Goal: Information Seeking & Learning: Learn about a topic

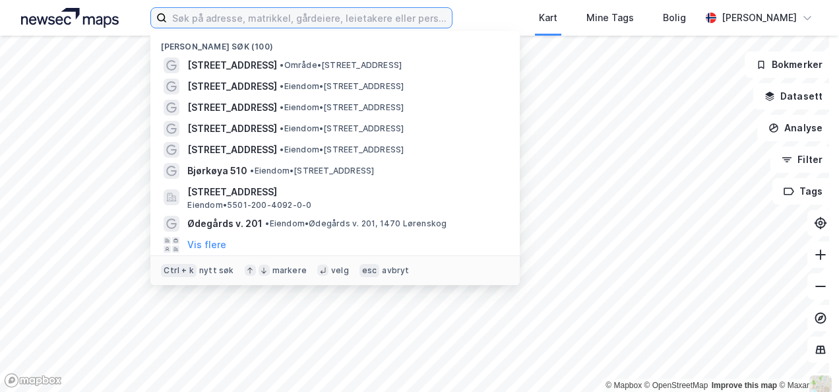
drag, startPoint x: 270, startPoint y: 29, endPoint x: 280, endPoint y: 31, distance: 10.1
click at [272, 28] on div "Nylige søk (100) [STREET_ADDRESS] • Område • [STREET_ADDRESS] • Eiendom • [STRE…" at bounding box center [301, 17] width 302 height 21
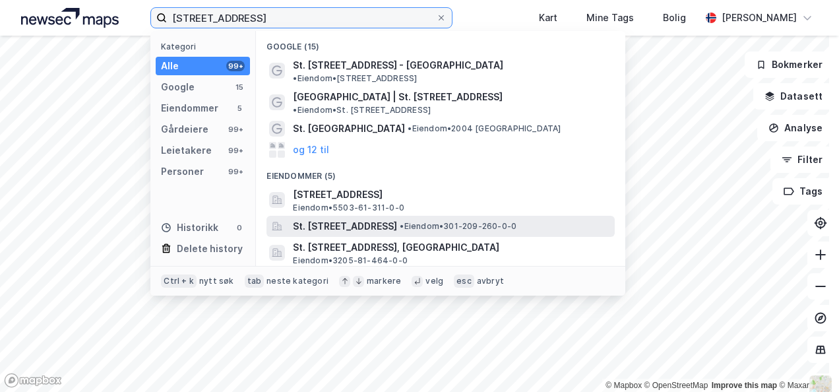
type input "[STREET_ADDRESS]"
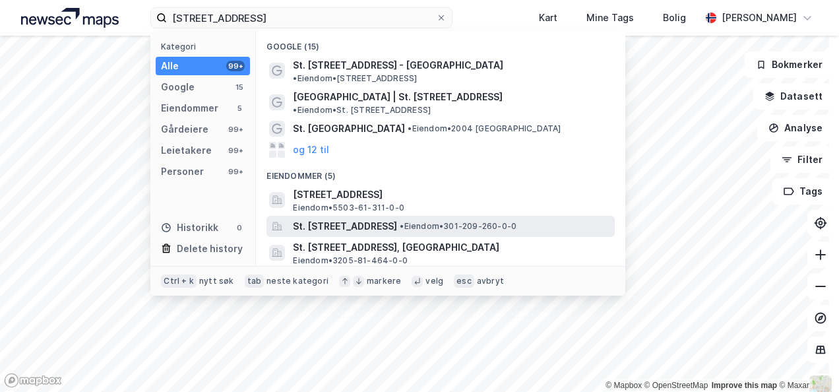
click at [376, 218] on span "St. [STREET_ADDRESS]" at bounding box center [345, 226] width 104 height 16
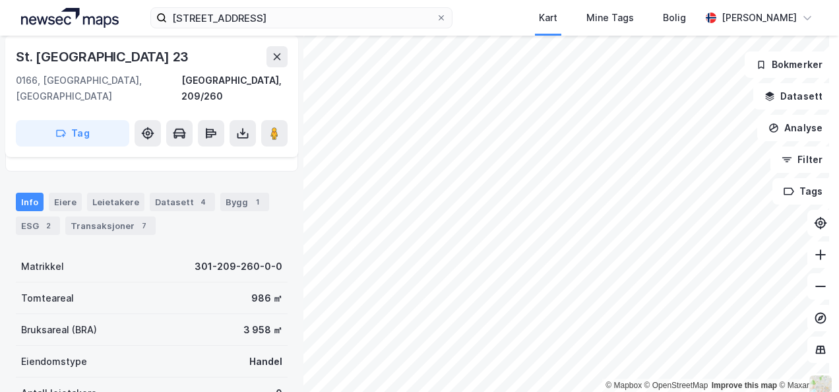
scroll to position [66, 0]
click at [177, 193] on div "Datasett 4" at bounding box center [182, 202] width 65 height 18
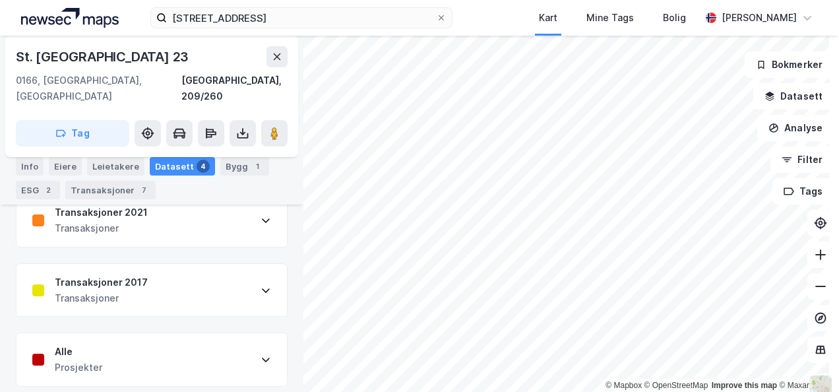
scroll to position [57, 0]
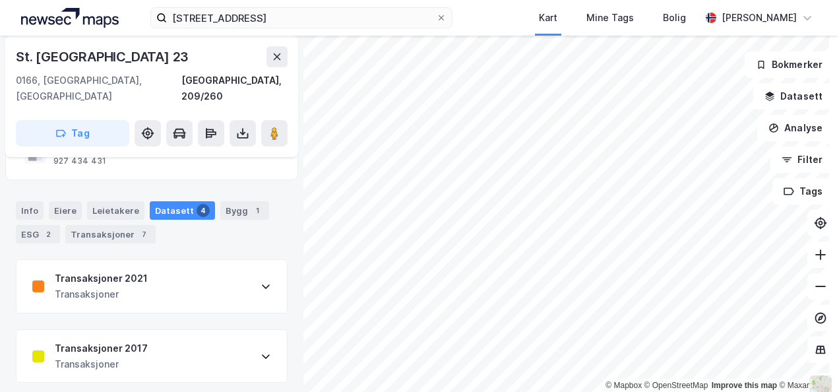
click at [117, 286] on div "Transaksjoner" at bounding box center [101, 294] width 93 height 16
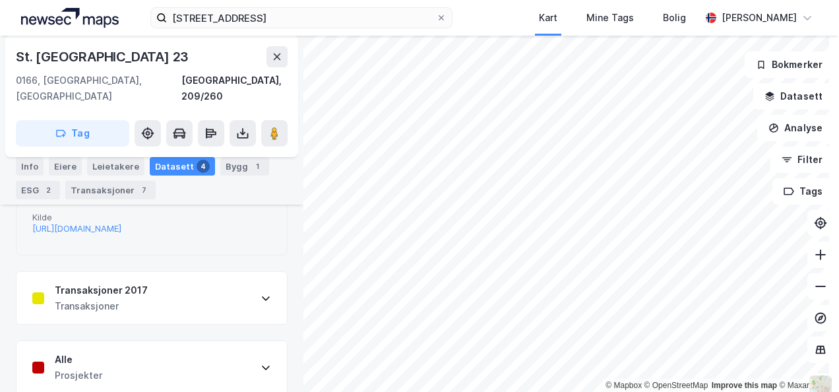
scroll to position [387, 0]
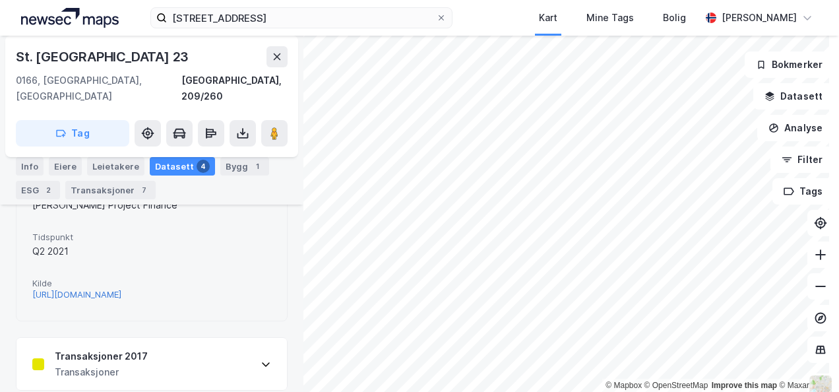
click at [121, 289] on div "[URL][DOMAIN_NAME]" at bounding box center [76, 294] width 89 height 11
